Goal: Task Accomplishment & Management: Use online tool/utility

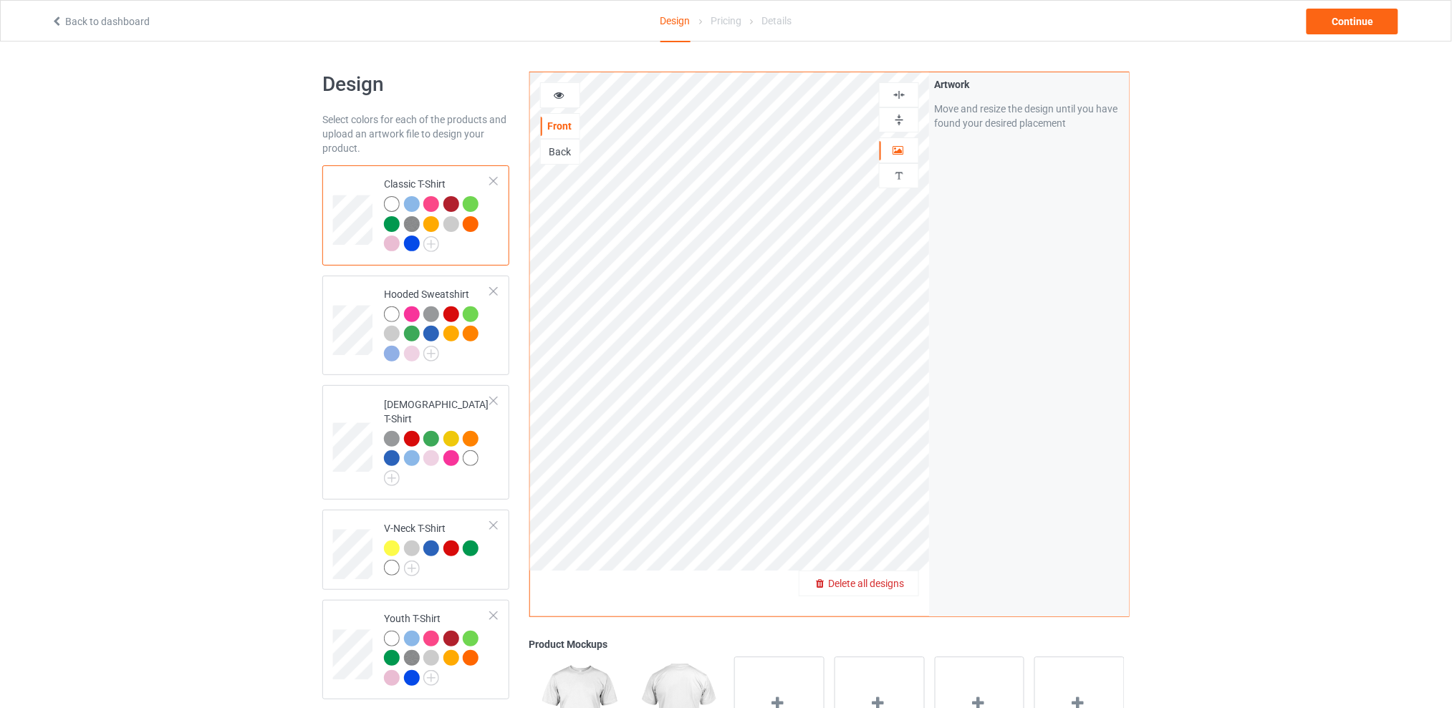
click at [895, 580] on span "Delete all designs" at bounding box center [866, 583] width 76 height 11
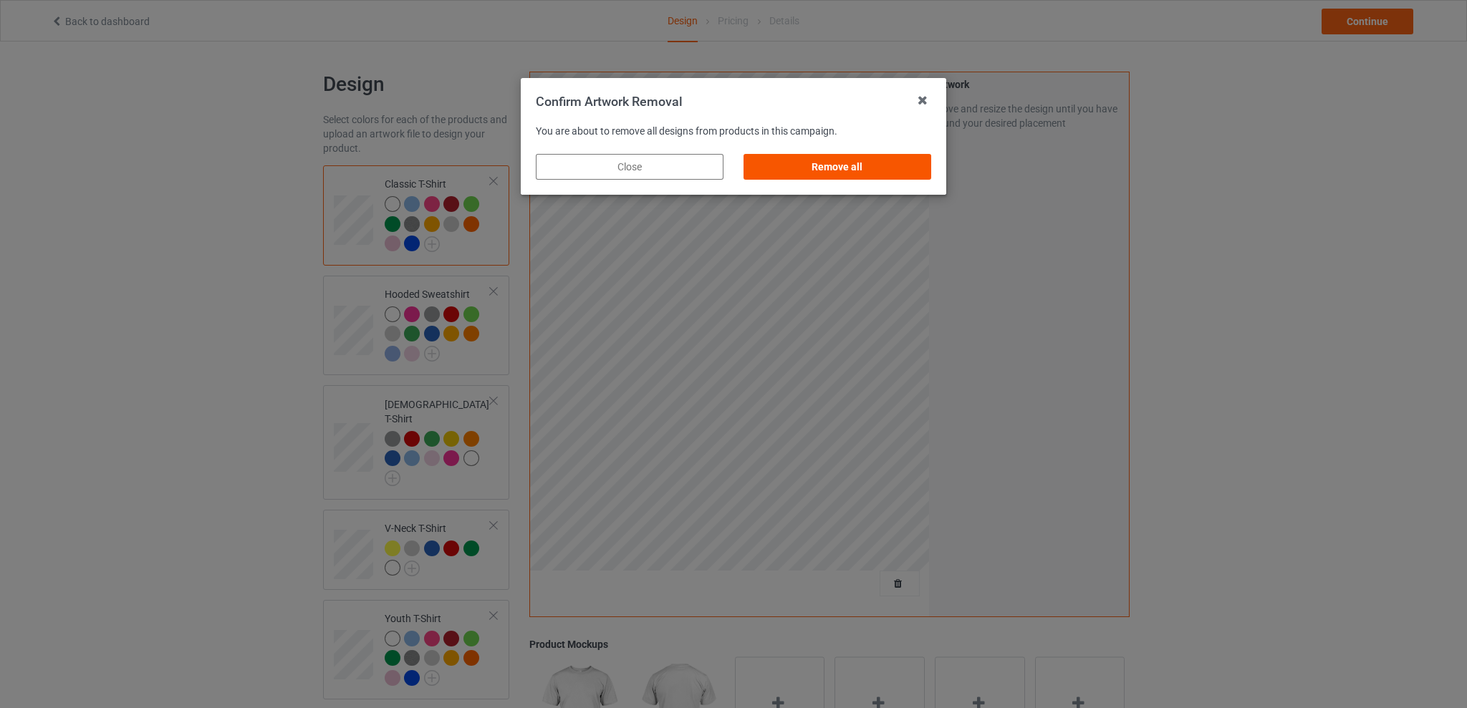
click at [846, 169] on div "Remove all" at bounding box center [838, 167] width 188 height 26
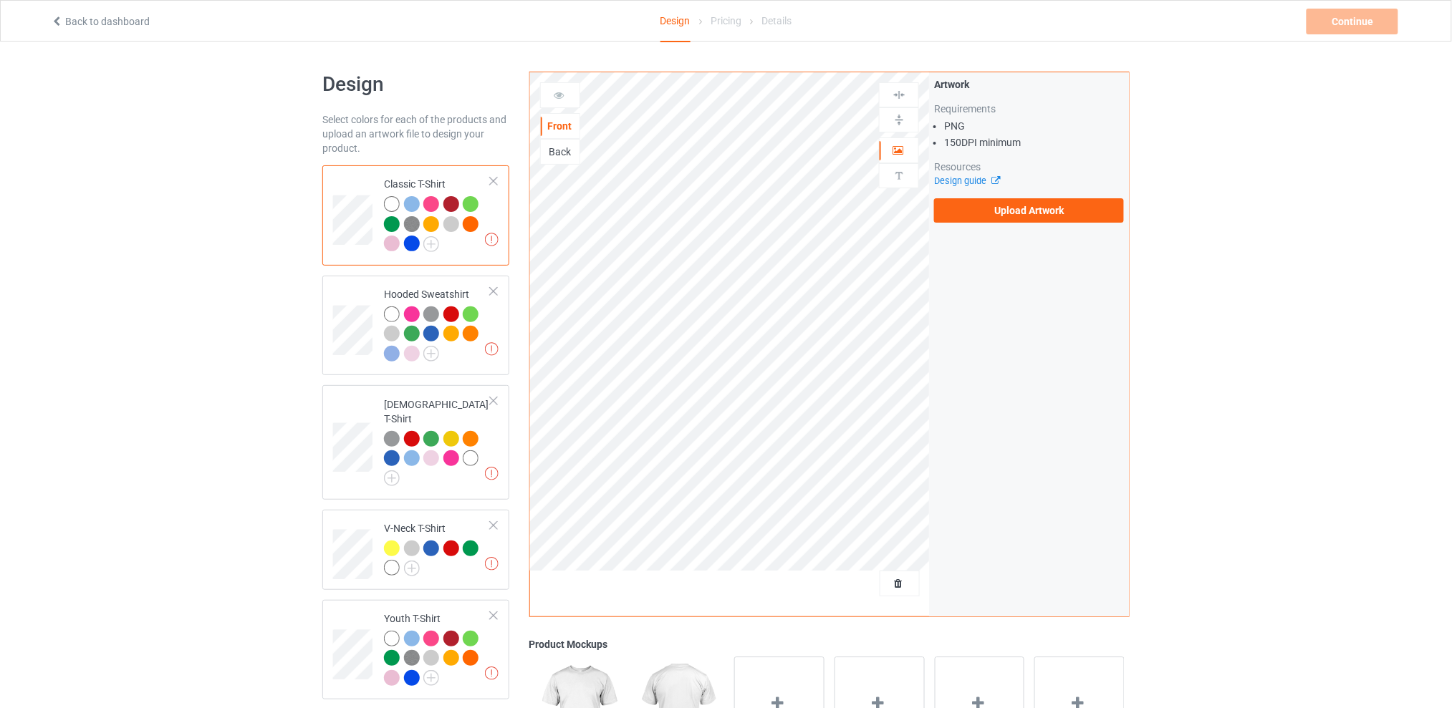
click at [557, 150] on div "Back" at bounding box center [560, 152] width 39 height 14
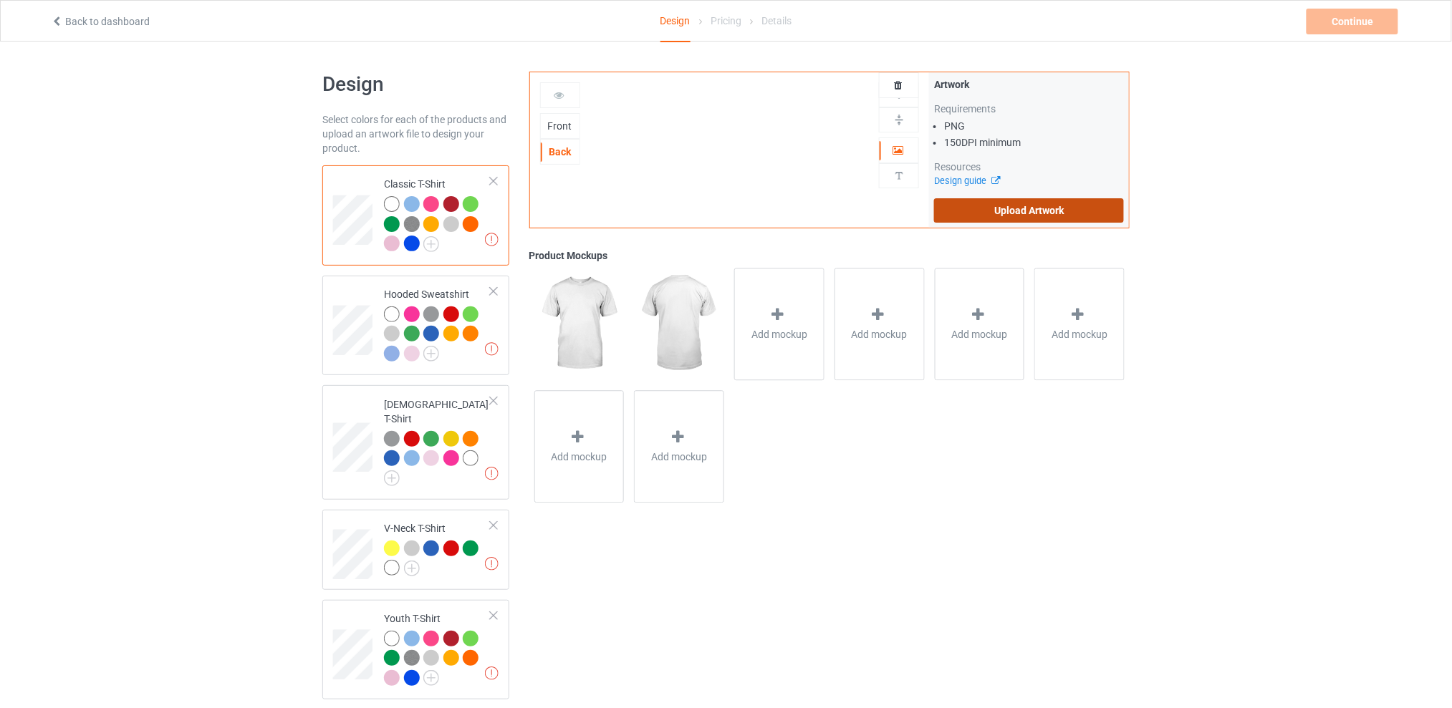
click at [996, 201] on label "Upload Artwork" at bounding box center [1029, 210] width 190 height 24
click at [0, 0] on input "Upload Artwork" at bounding box center [0, 0] width 0 height 0
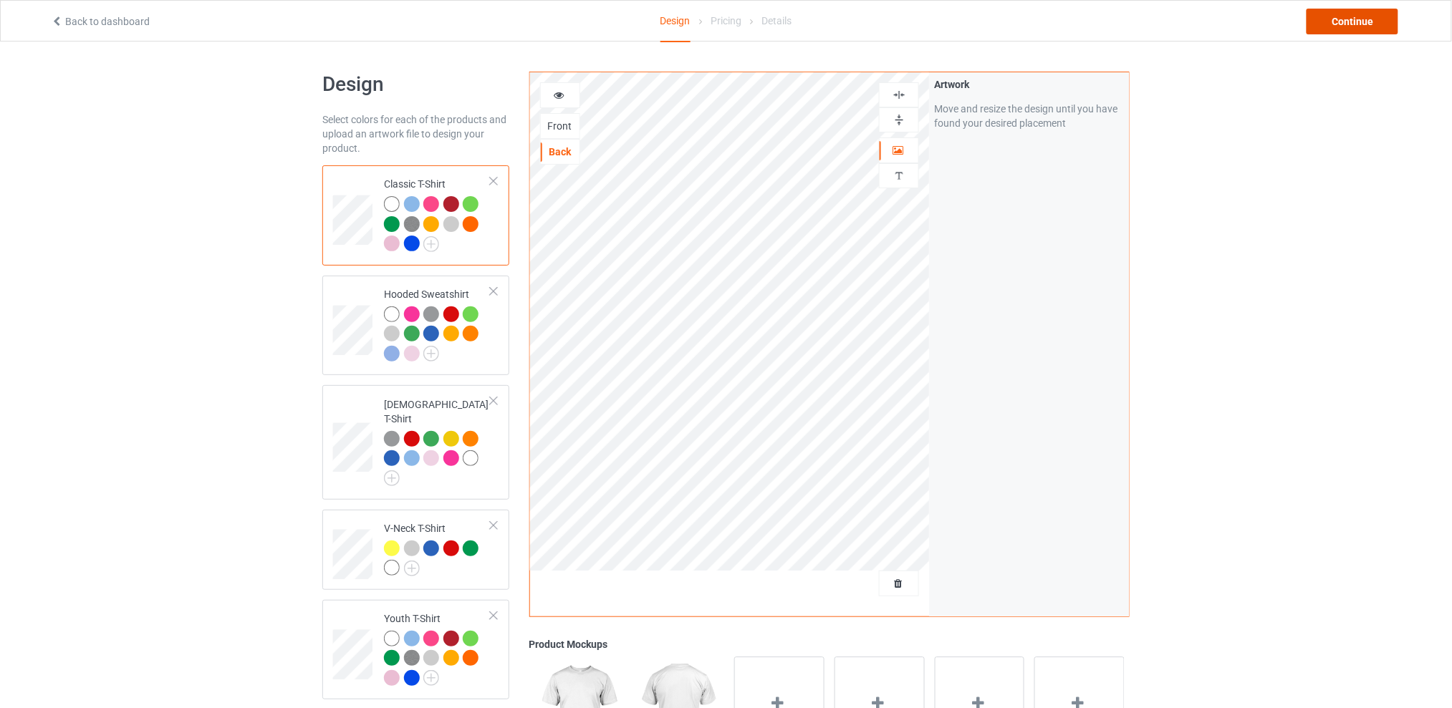
click at [1332, 10] on div "Continue" at bounding box center [1353, 22] width 92 height 26
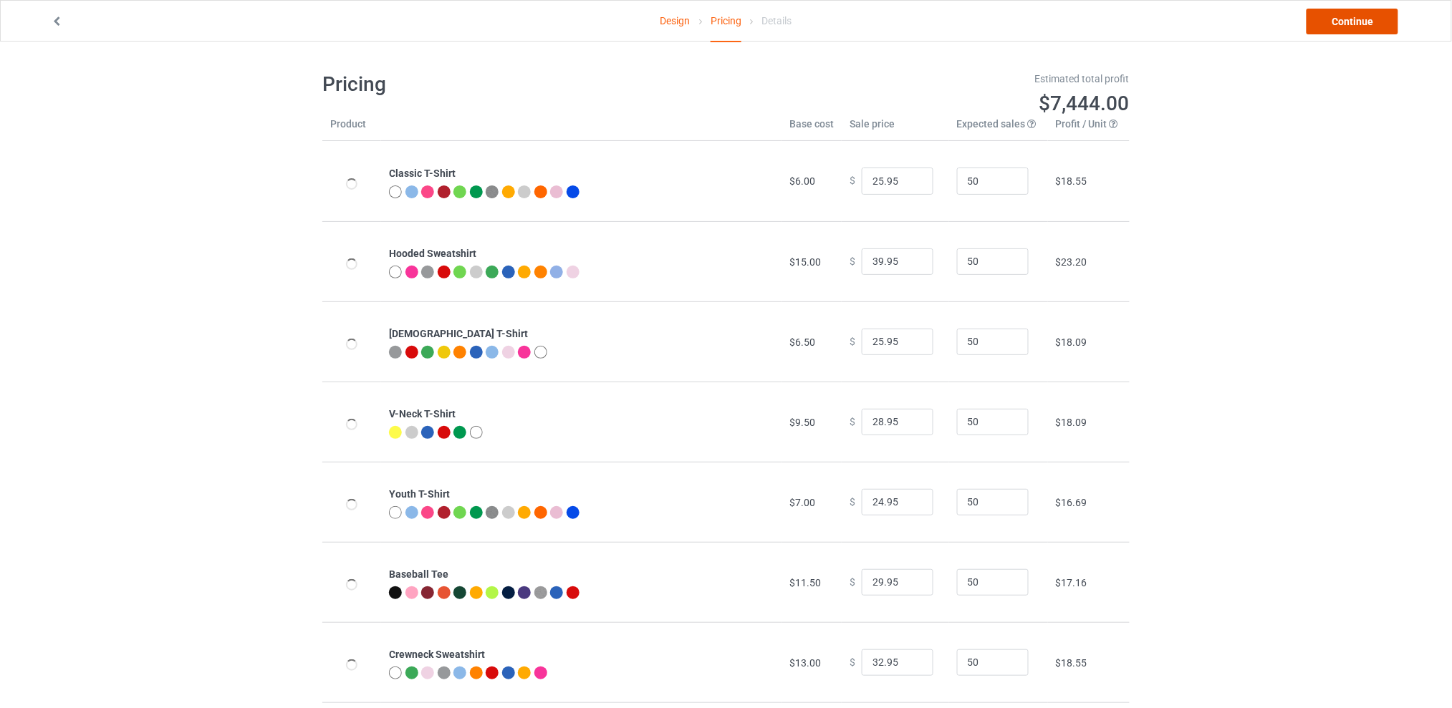
click at [1332, 10] on link "Continue" at bounding box center [1353, 22] width 92 height 26
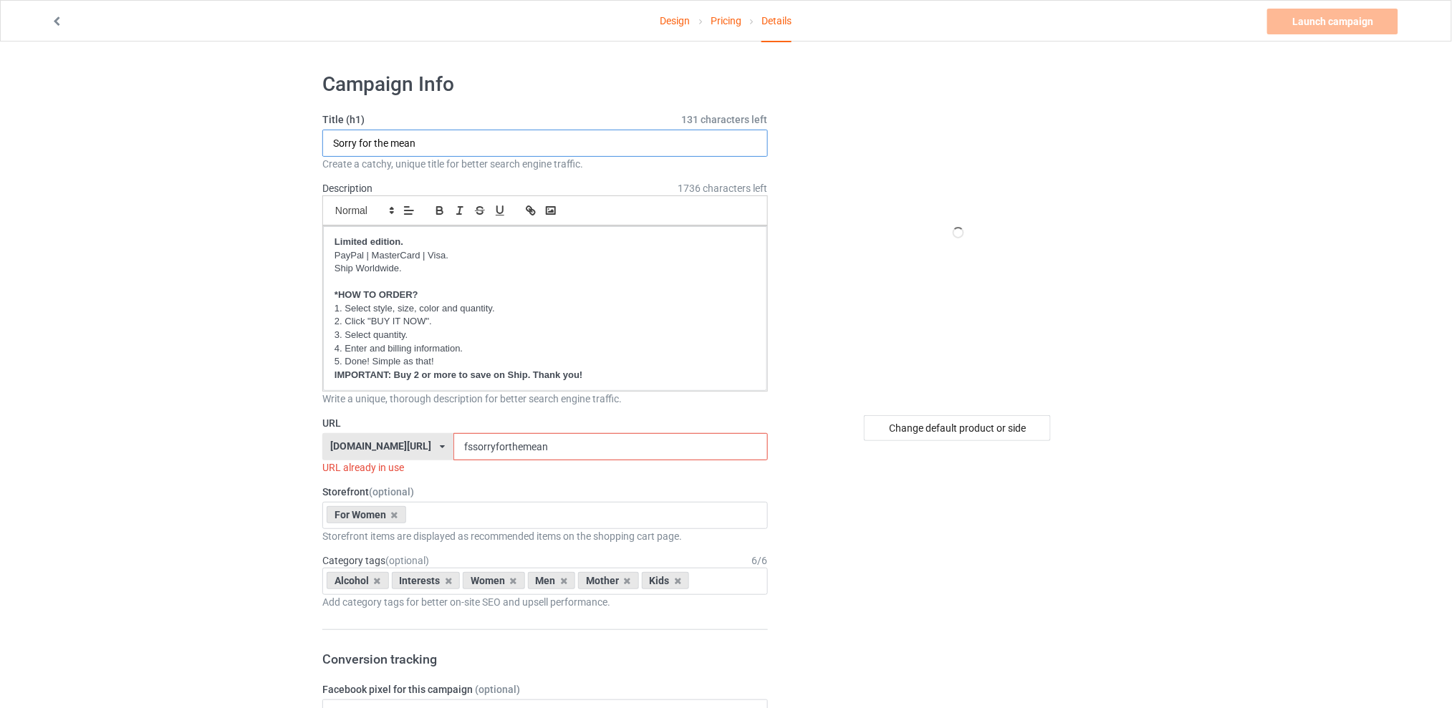
drag, startPoint x: 441, startPoint y: 140, endPoint x: 284, endPoint y: 149, distance: 157.1
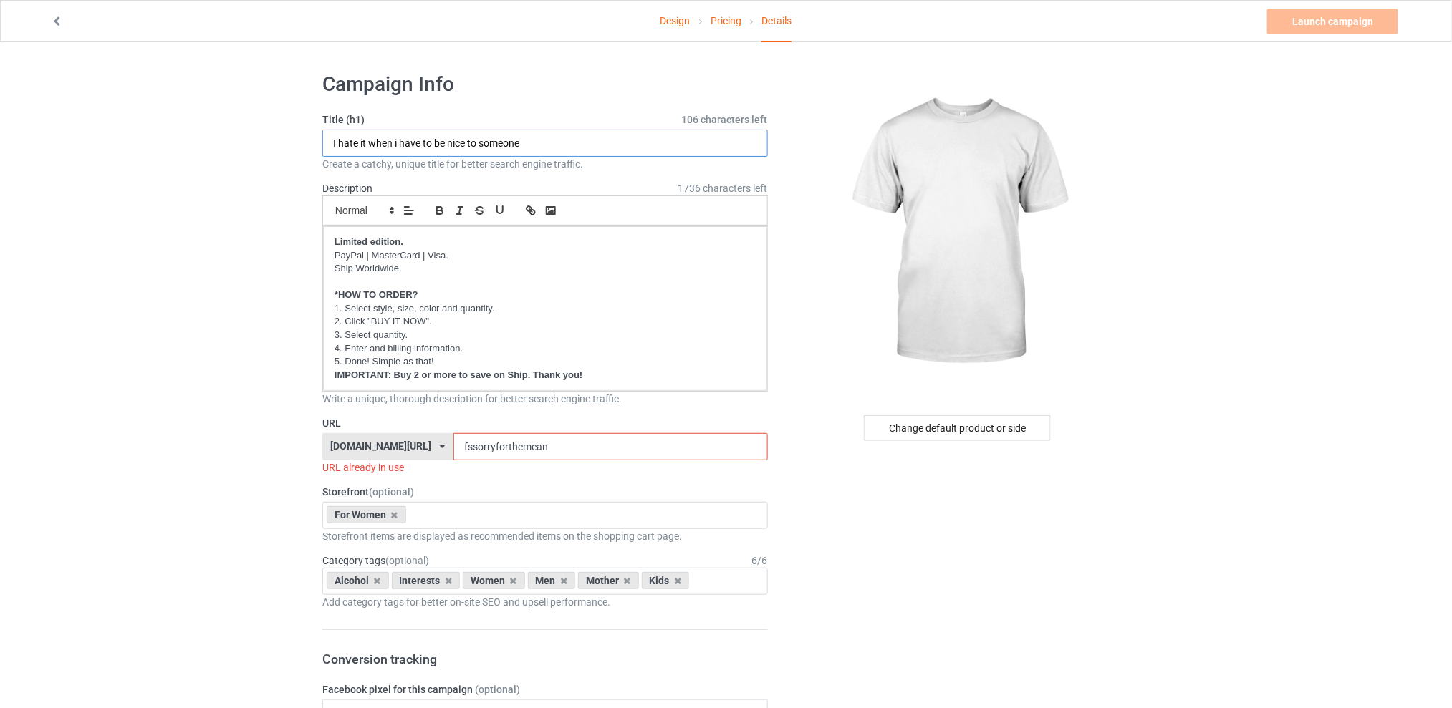
type input "I hate it when i have to be nice to someone"
drag, startPoint x: 574, startPoint y: 444, endPoint x: 418, endPoint y: 447, distance: 156.9
click at [418, 447] on div "[DOMAIN_NAME][URL] [DOMAIN_NAME][URL] [DOMAIN_NAME][URL] [DOMAIN_NAME][URL] 5d7…" at bounding box center [545, 446] width 446 height 27
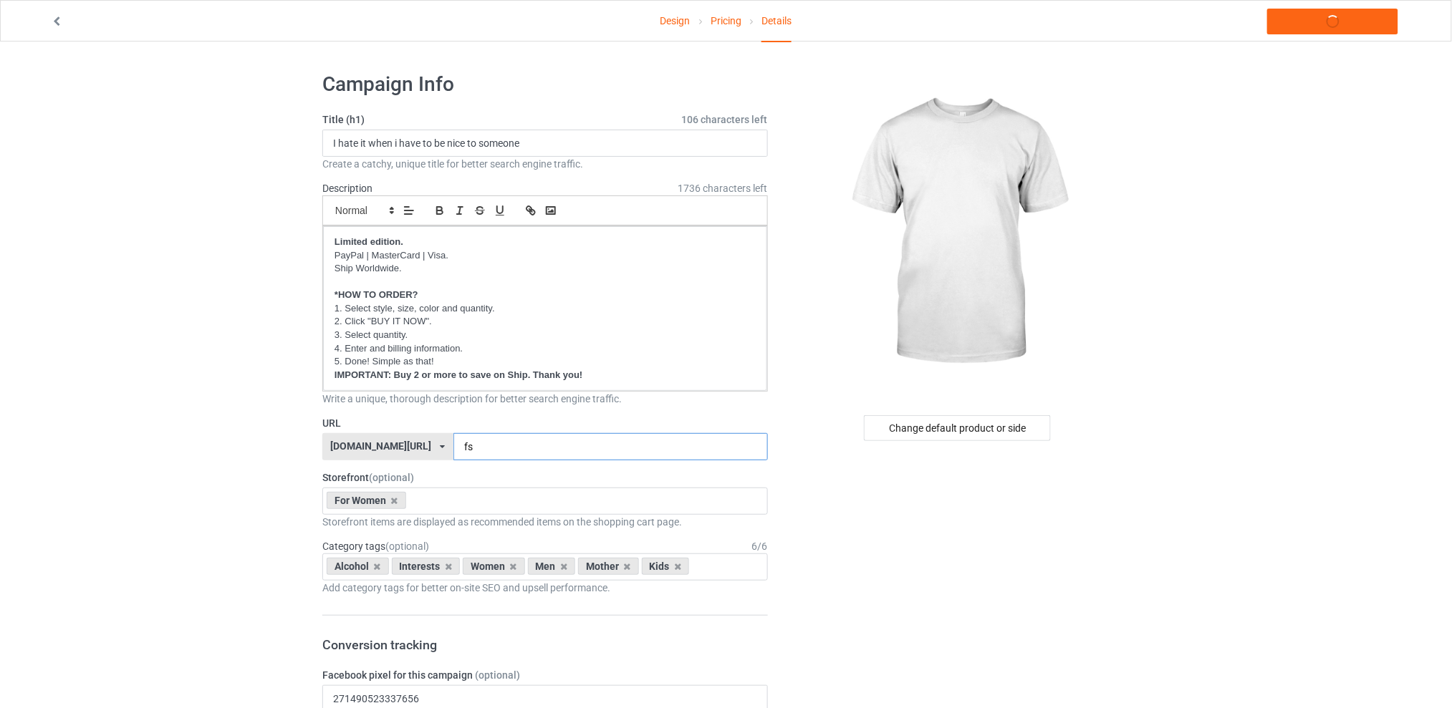
type input "f"
type input "fstobeniceto"
click at [380, 564] on icon at bounding box center [377, 566] width 7 height 9
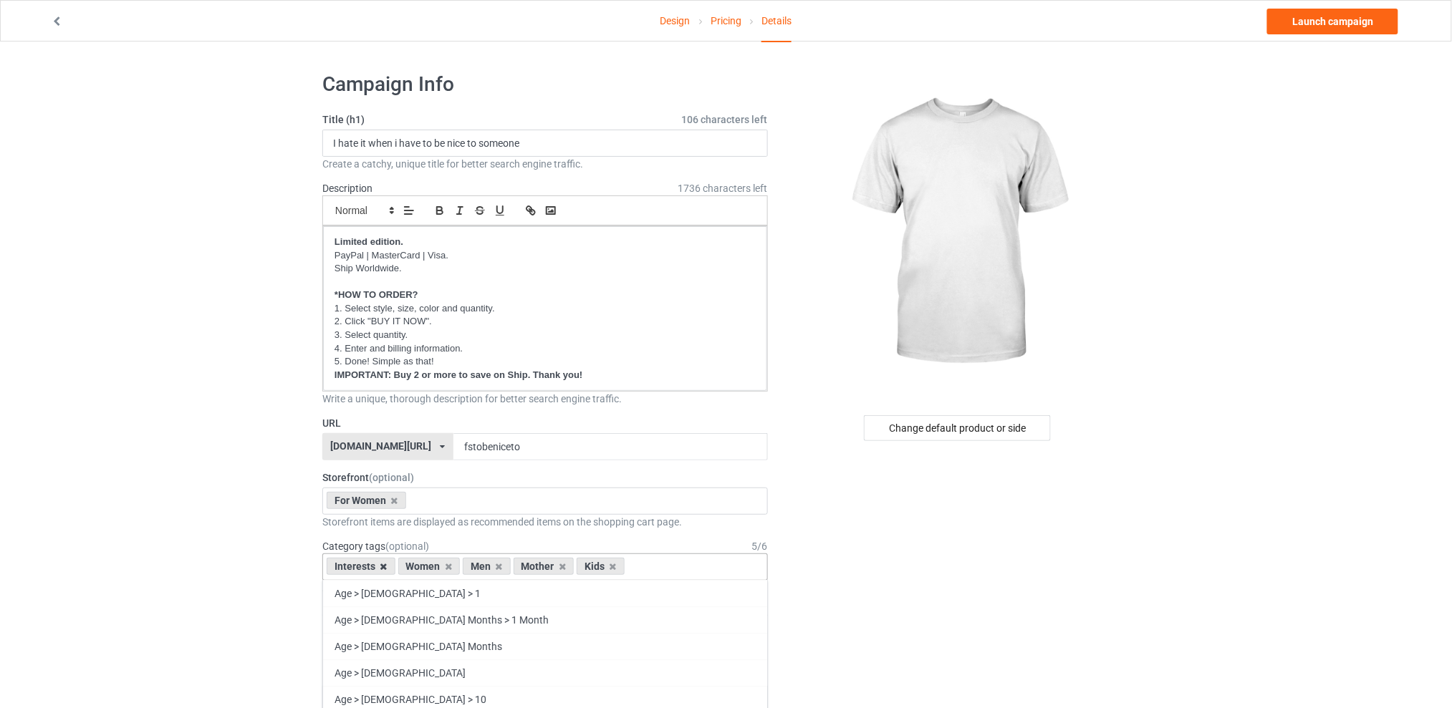
click at [380, 567] on icon at bounding box center [383, 566] width 7 height 9
click at [425, 566] on icon at bounding box center [427, 566] width 7 height 9
click at [439, 568] on icon at bounding box center [440, 566] width 7 height 9
click at [431, 567] on div "Kids" at bounding box center [416, 566] width 48 height 17
click at [429, 567] on icon at bounding box center [427, 566] width 7 height 9
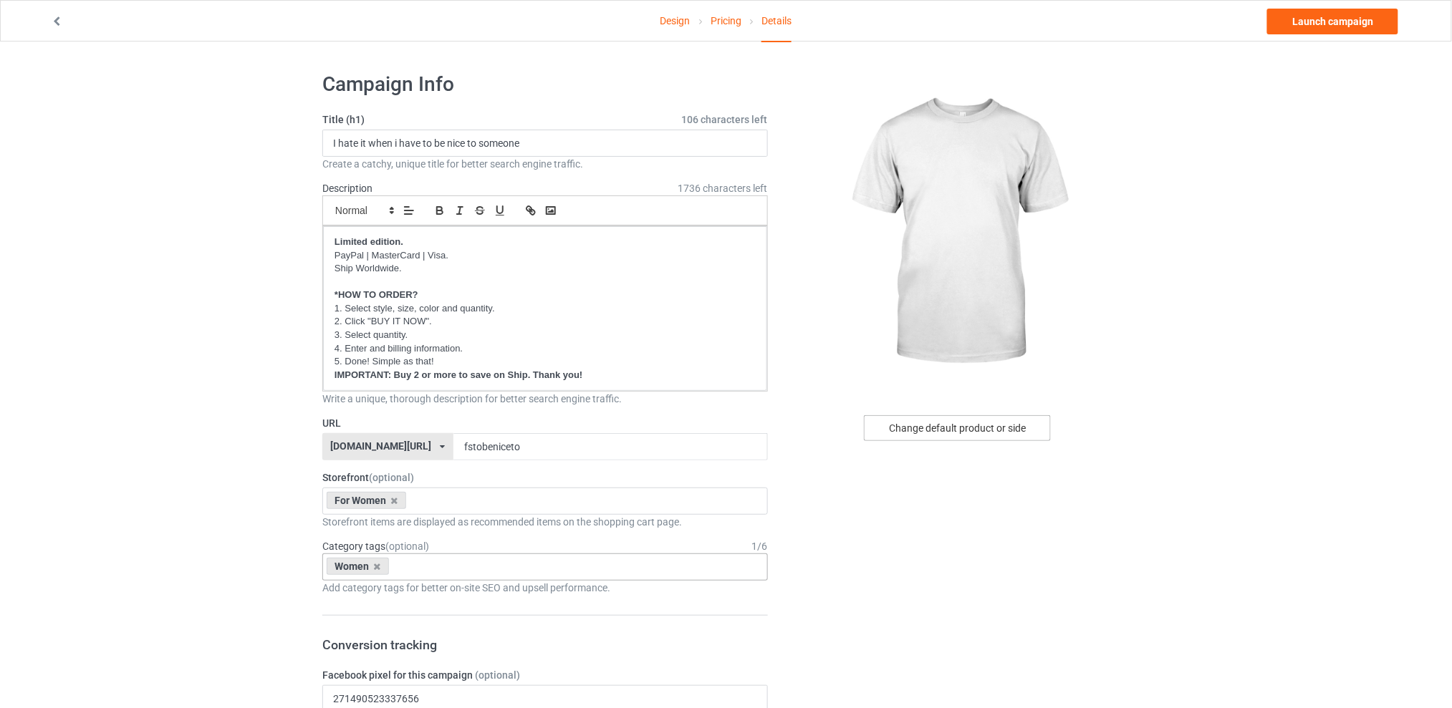
click at [927, 427] on div "Change default product or side" at bounding box center [957, 428] width 187 height 26
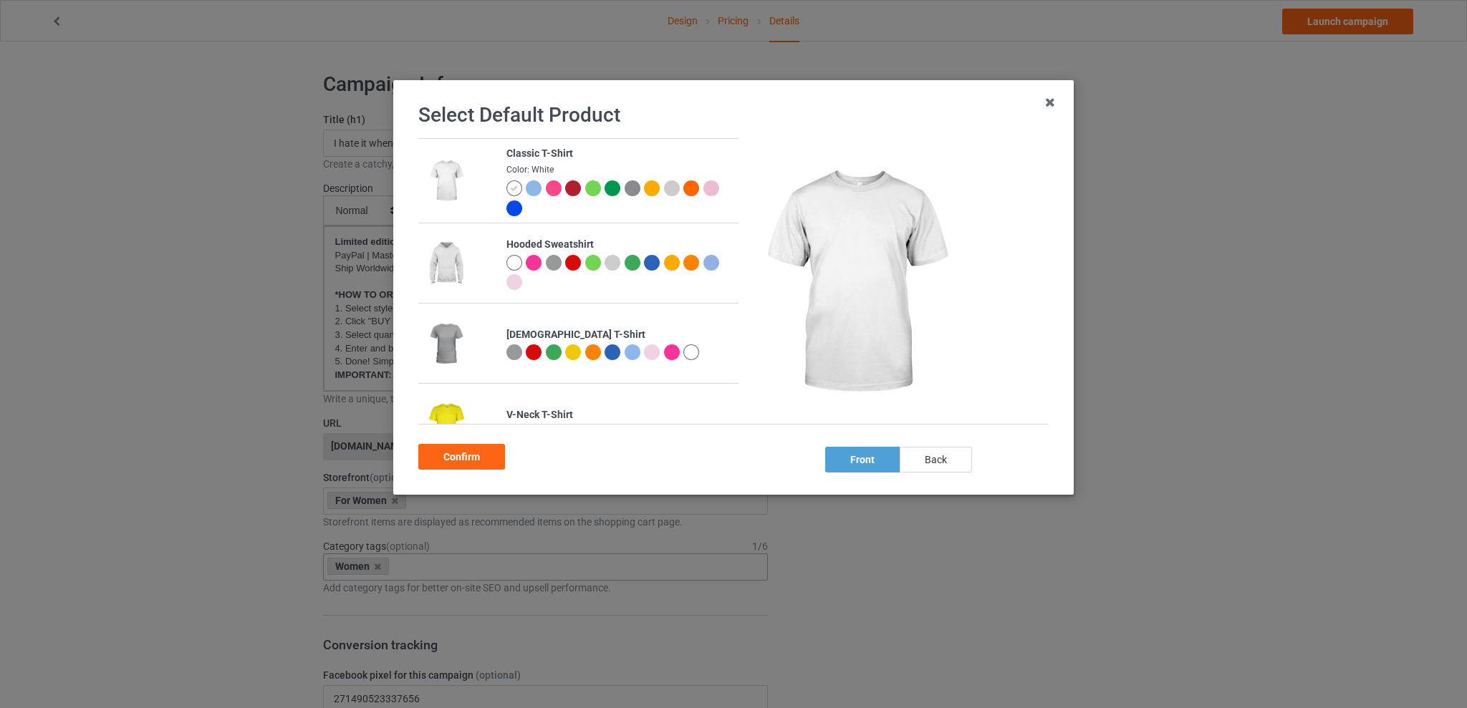
click at [935, 450] on div "back" at bounding box center [936, 460] width 72 height 26
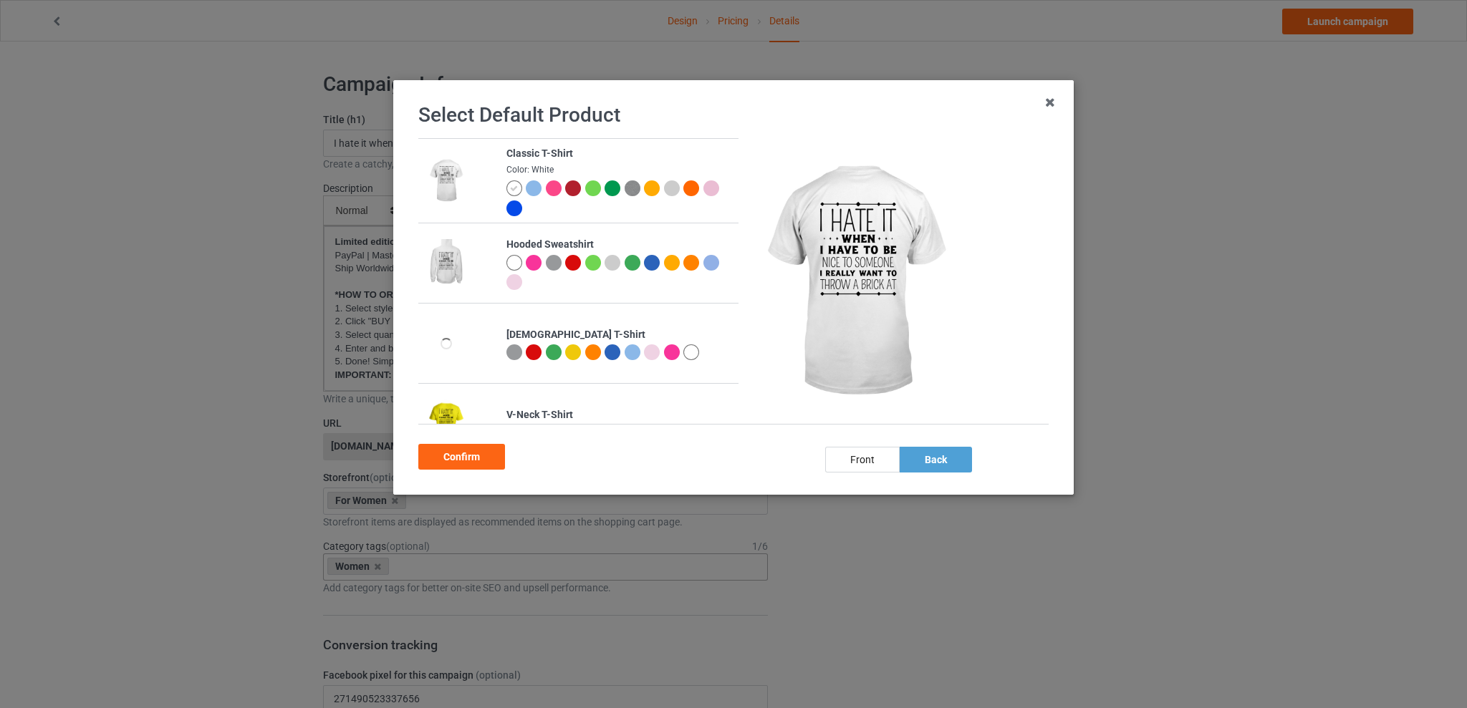
click at [569, 353] on div at bounding box center [573, 353] width 16 height 16
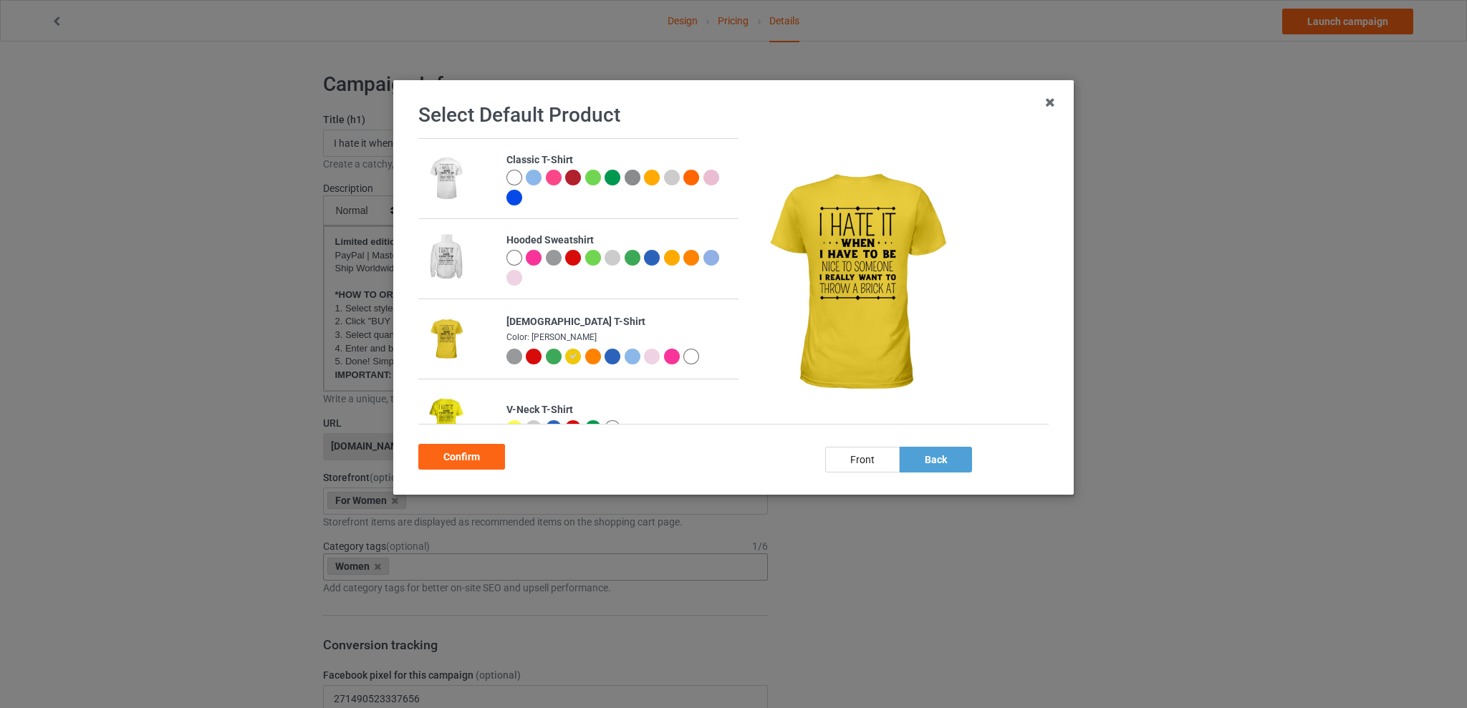
click at [845, 264] on img at bounding box center [856, 282] width 215 height 269
click at [456, 453] on div "Confirm" at bounding box center [461, 457] width 87 height 26
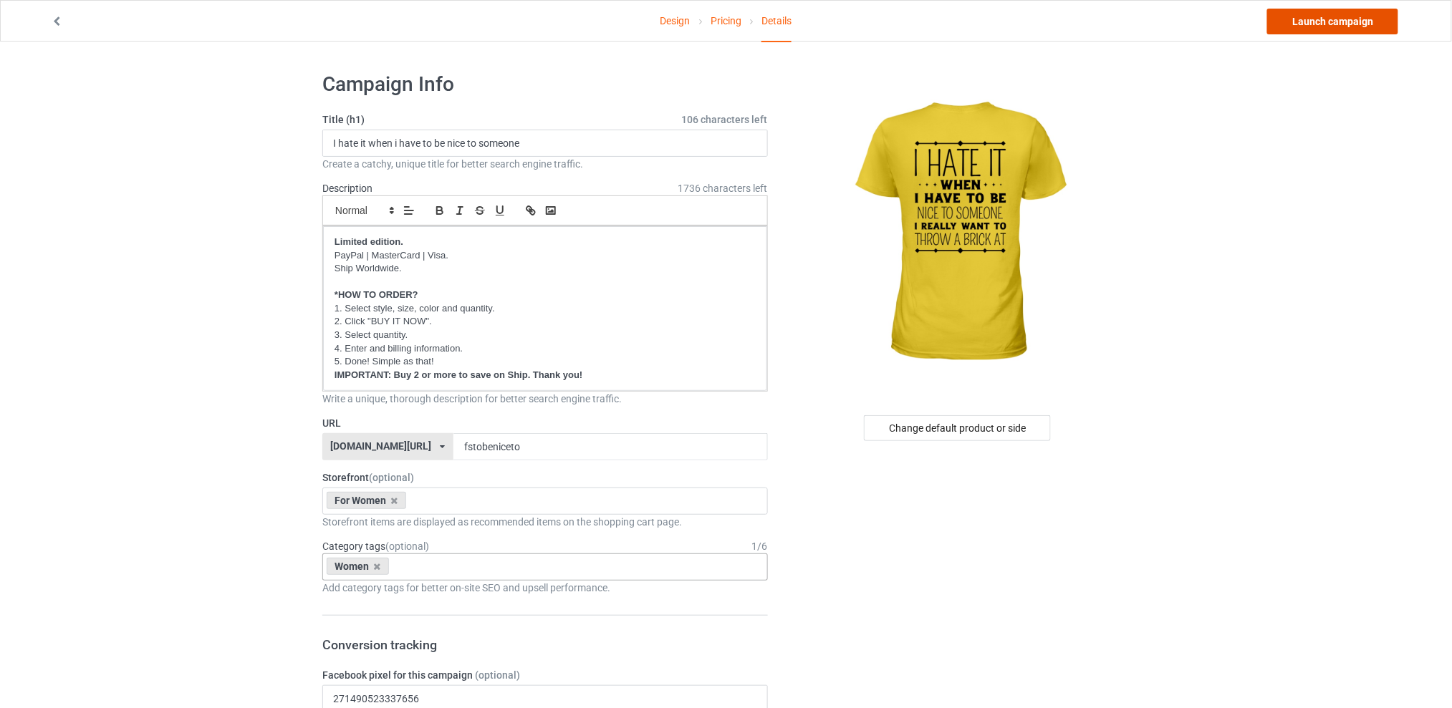
click at [1297, 14] on link "Launch campaign" at bounding box center [1332, 22] width 131 height 26
